Goal: Task Accomplishment & Management: Manage account settings

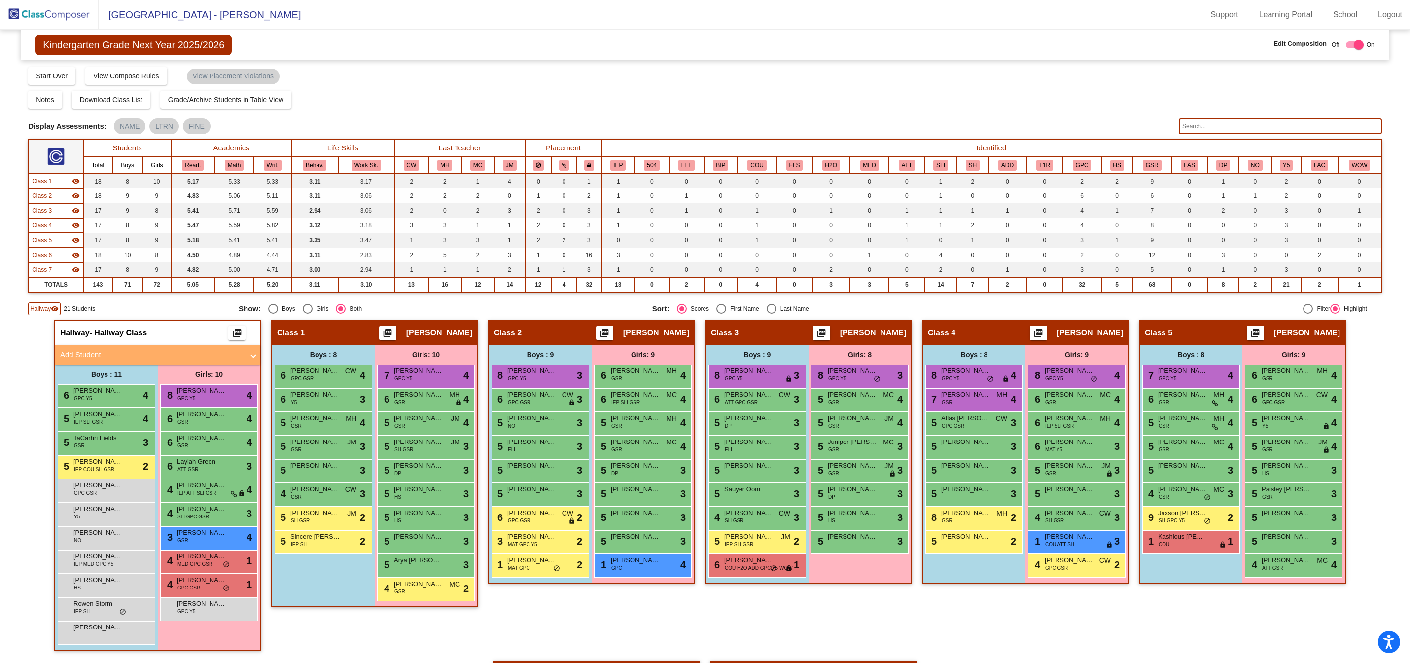
click at [68, 15] on img at bounding box center [49, 14] width 99 height 29
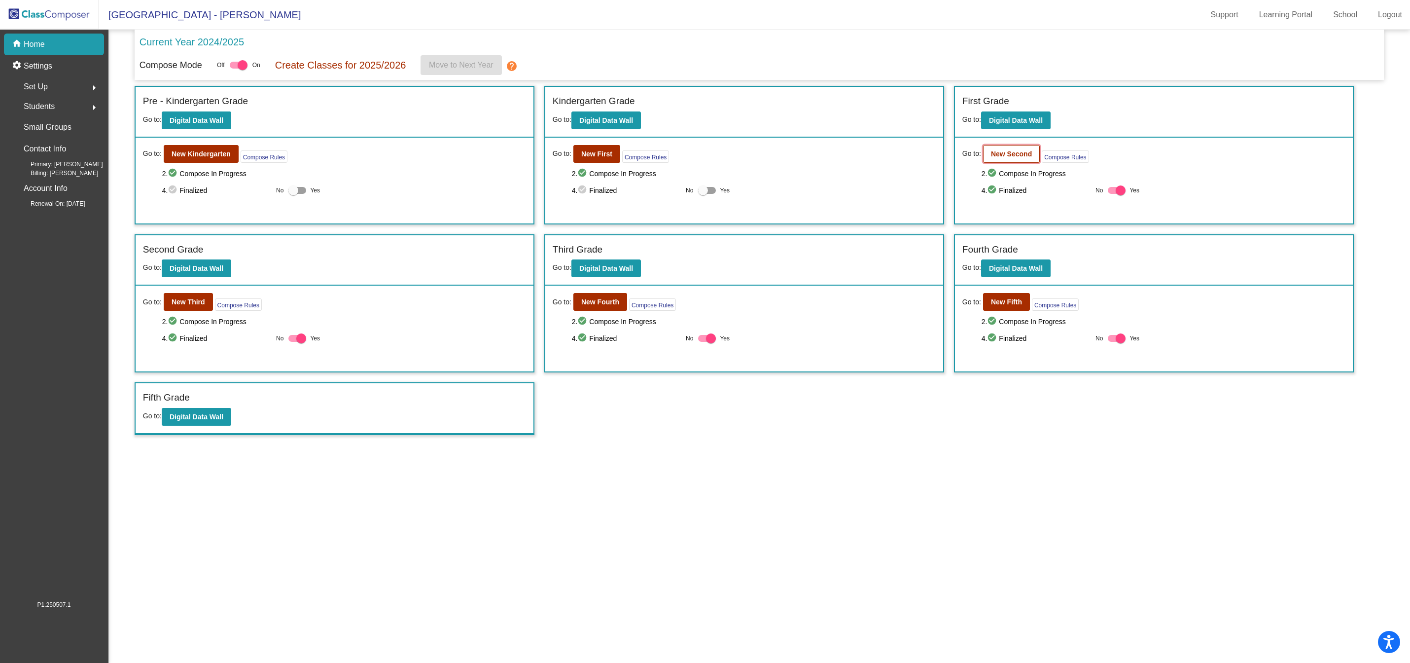
click at [1009, 152] on b "New Second" at bounding box center [1011, 154] width 41 height 8
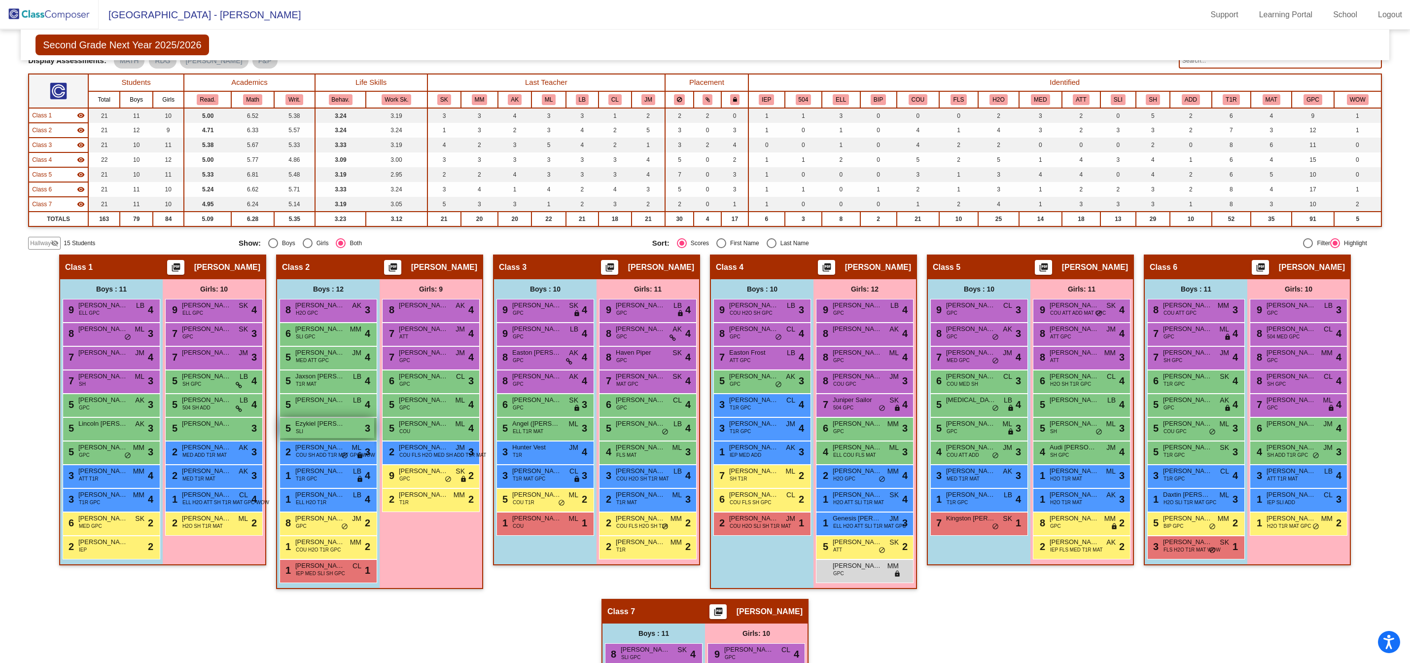
scroll to position [81, 0]
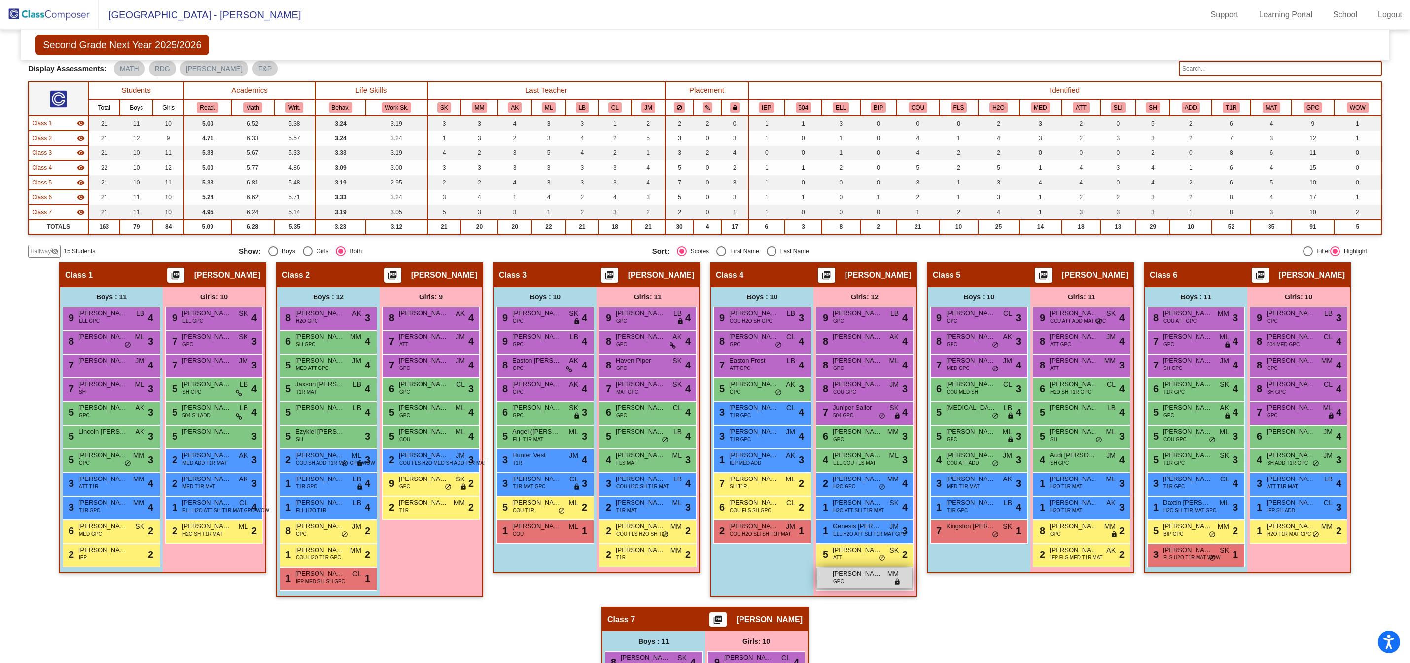
click at [849, 576] on span "[PERSON_NAME]" at bounding box center [857, 574] width 49 height 10
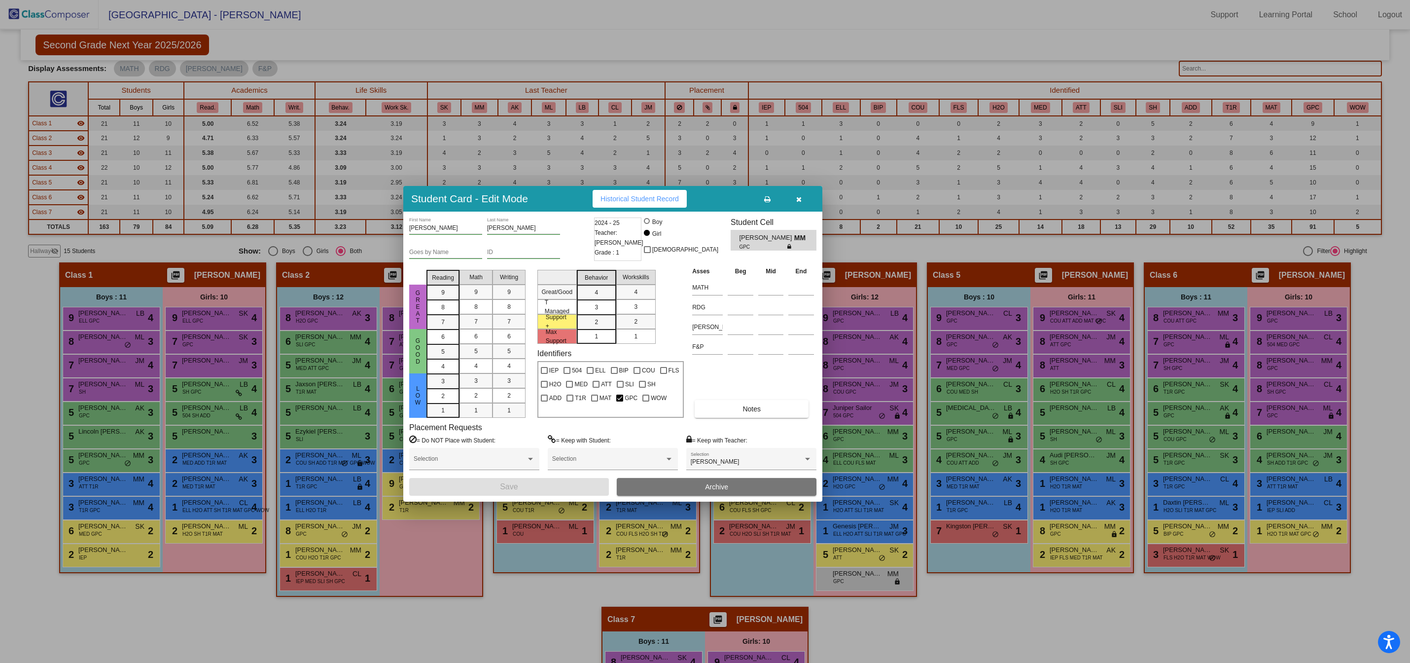
drag, startPoint x: 814, startPoint y: 190, endPoint x: 721, endPoint y: 202, distance: 93.0
click at [721, 202] on div "Student Card - Edit Mode Historical Student Record" at bounding box center [612, 199] width 419 height 26
click at [595, 291] on span "4" at bounding box center [596, 292] width 3 height 9
click at [630, 290] on div "4" at bounding box center [635, 292] width 19 height 15
click at [525, 486] on button "Save" at bounding box center [509, 487] width 200 height 18
